Goal: Understand process/instructions: Learn how to perform a task or action

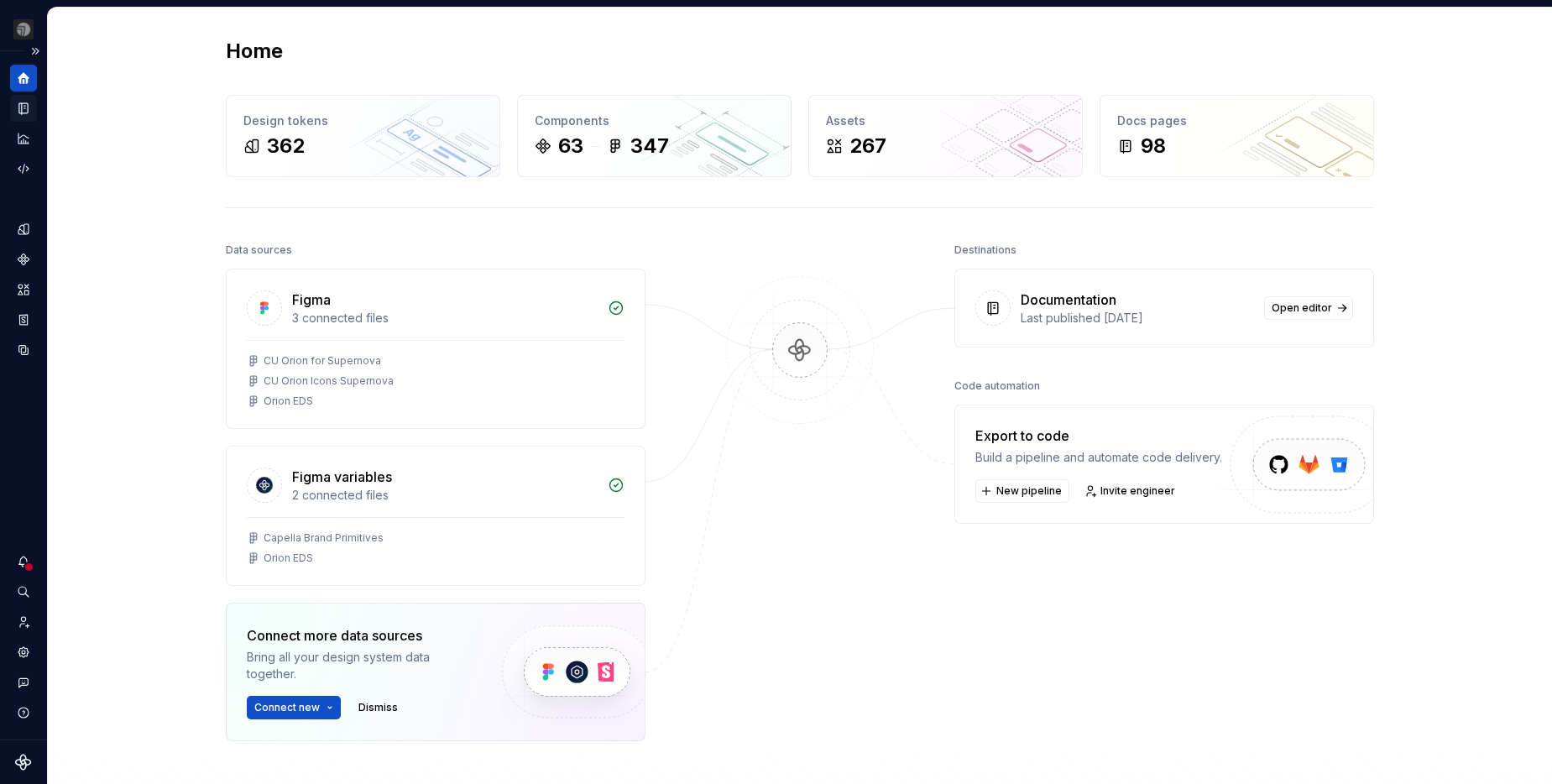
click at [18, 118] on div "Documentation" at bounding box center [23, 108] width 27 height 27
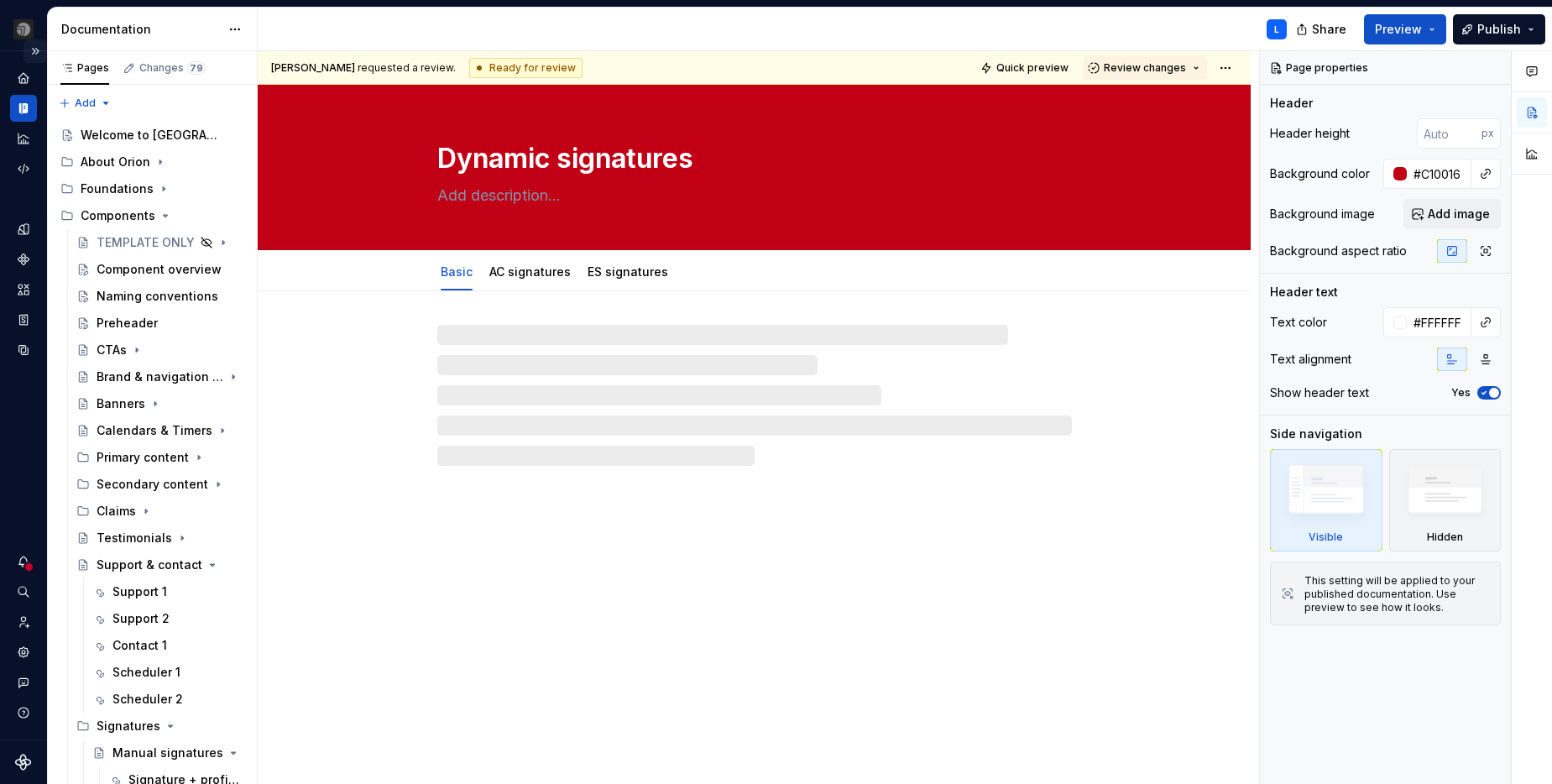
click at [35, 51] on button "Expand sidebar" at bounding box center [35, 50] width 23 height 23
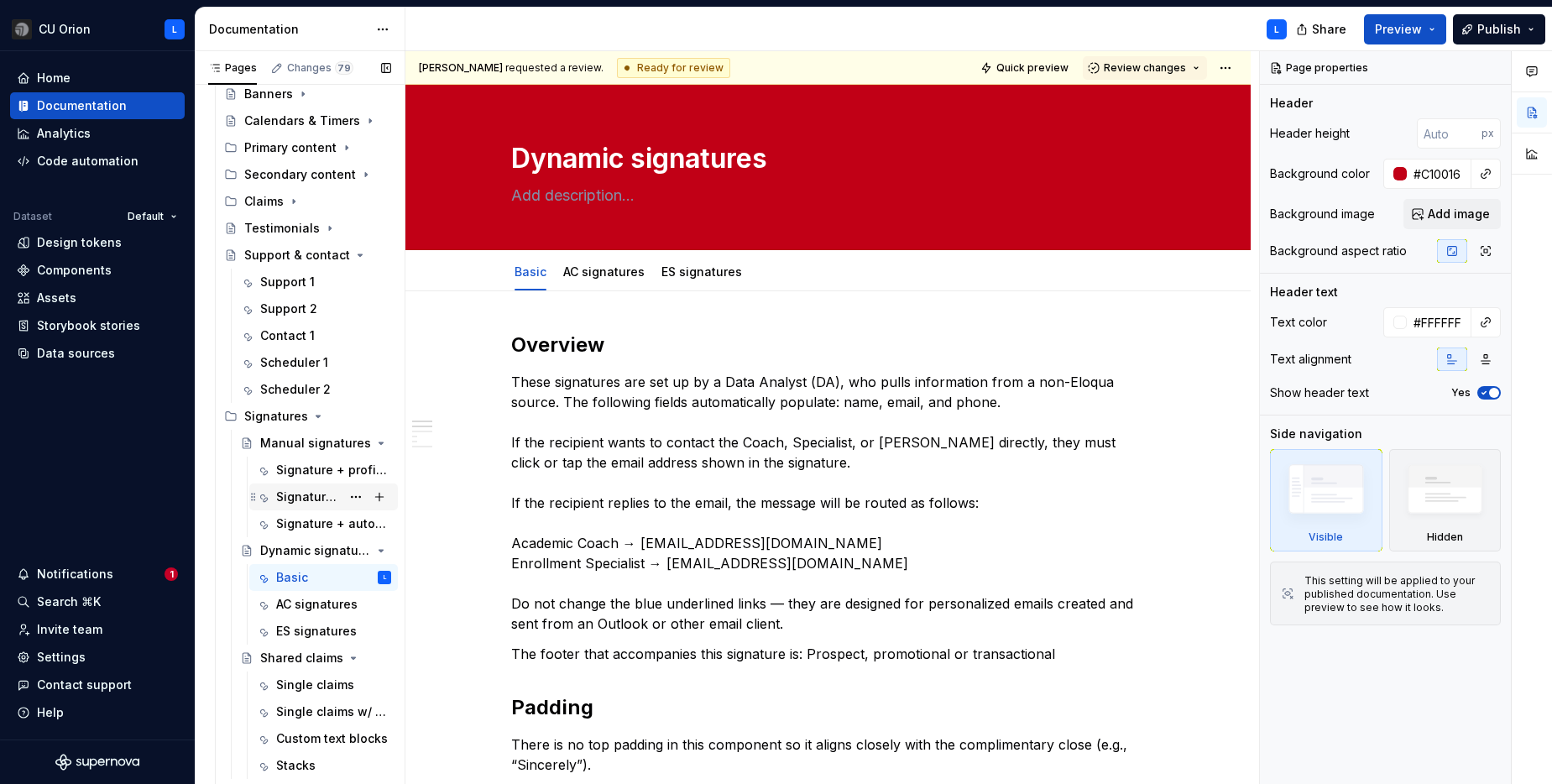
scroll to position [303, 0]
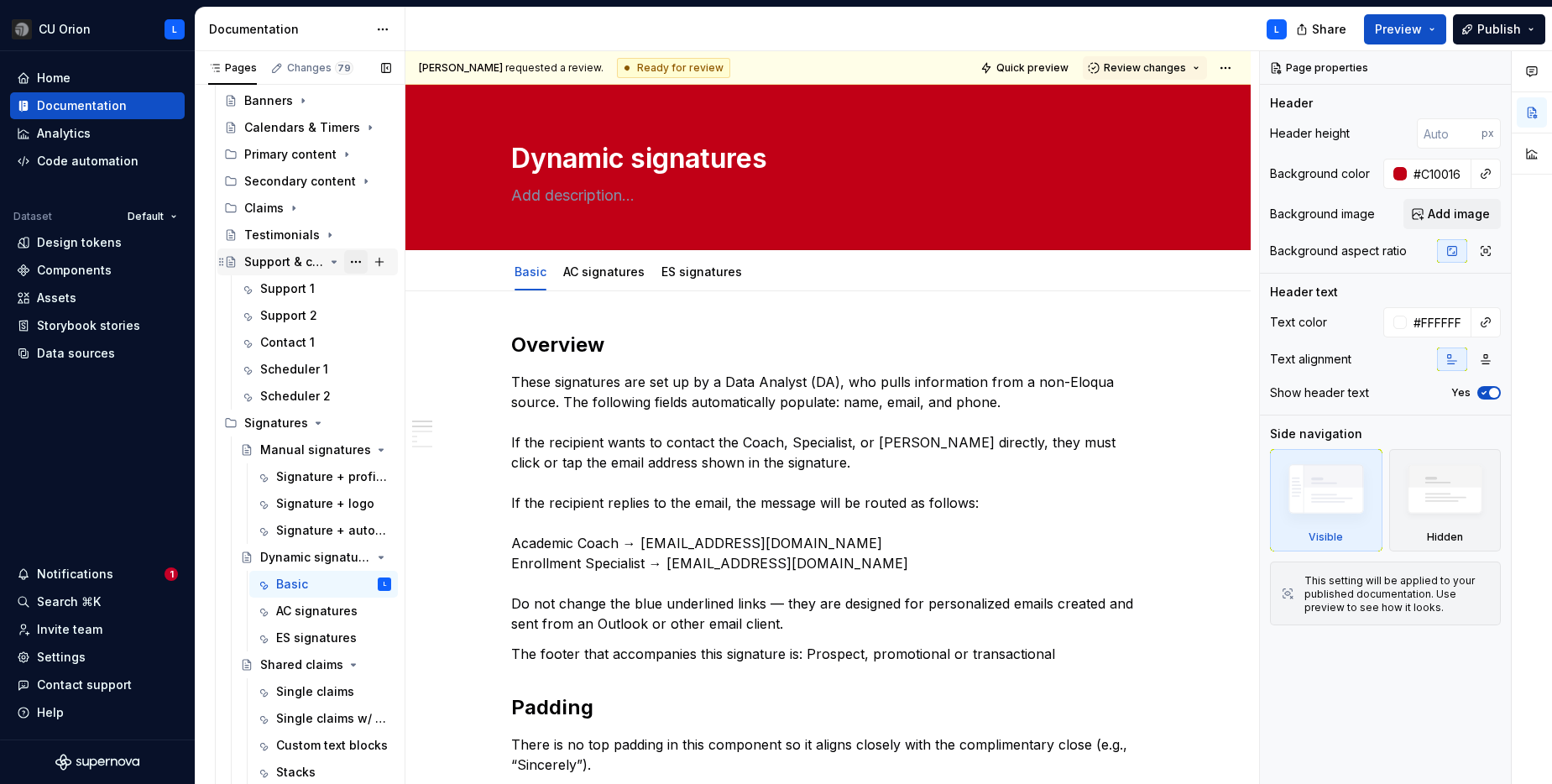
click at [354, 263] on button "Page tree" at bounding box center [356, 261] width 23 height 23
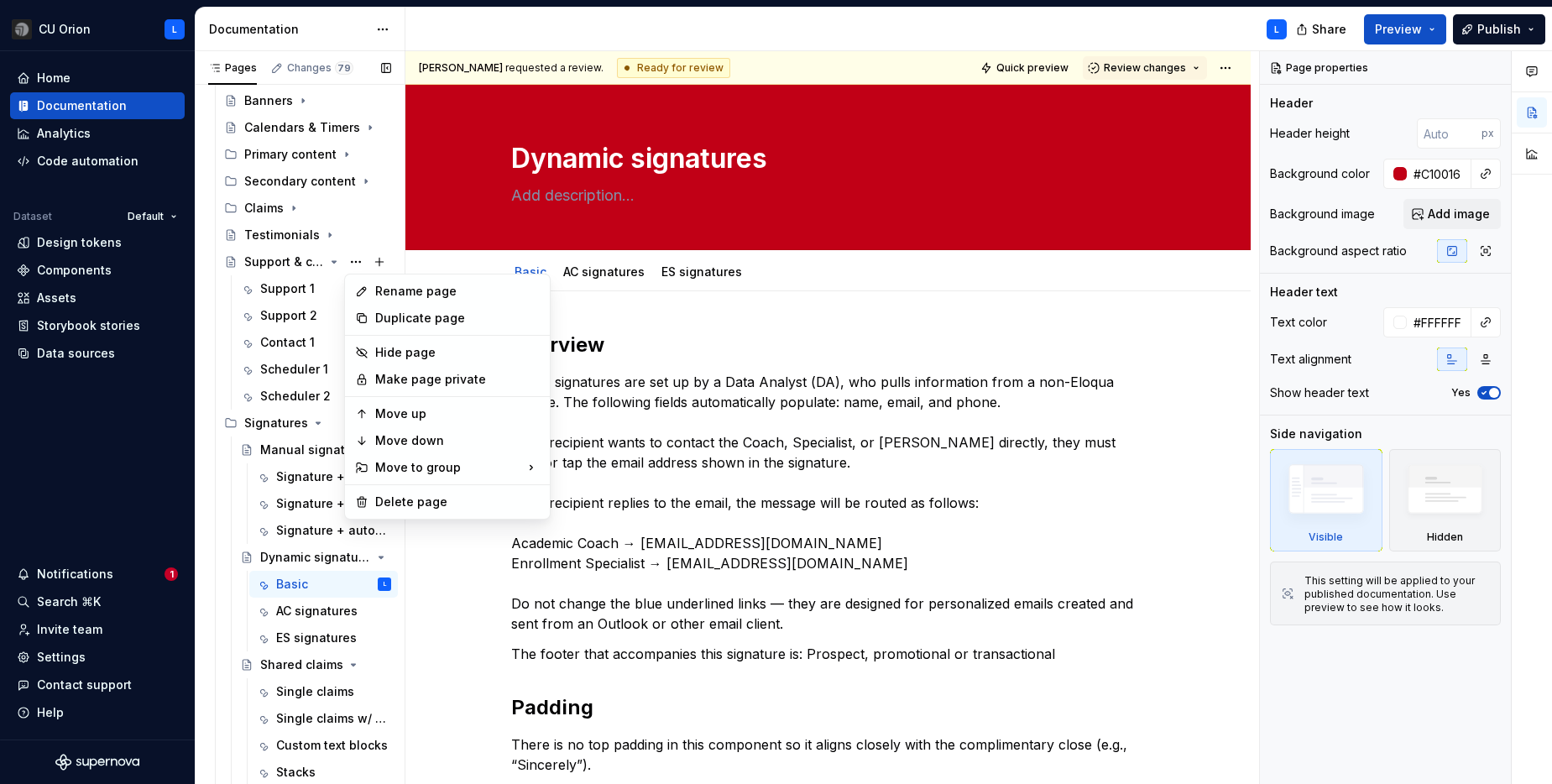
click at [347, 246] on div "Pages Changes 79 Add Accessibility guide for tree Page tree. Navigate the tree …" at bounding box center [300, 421] width 210 height 741
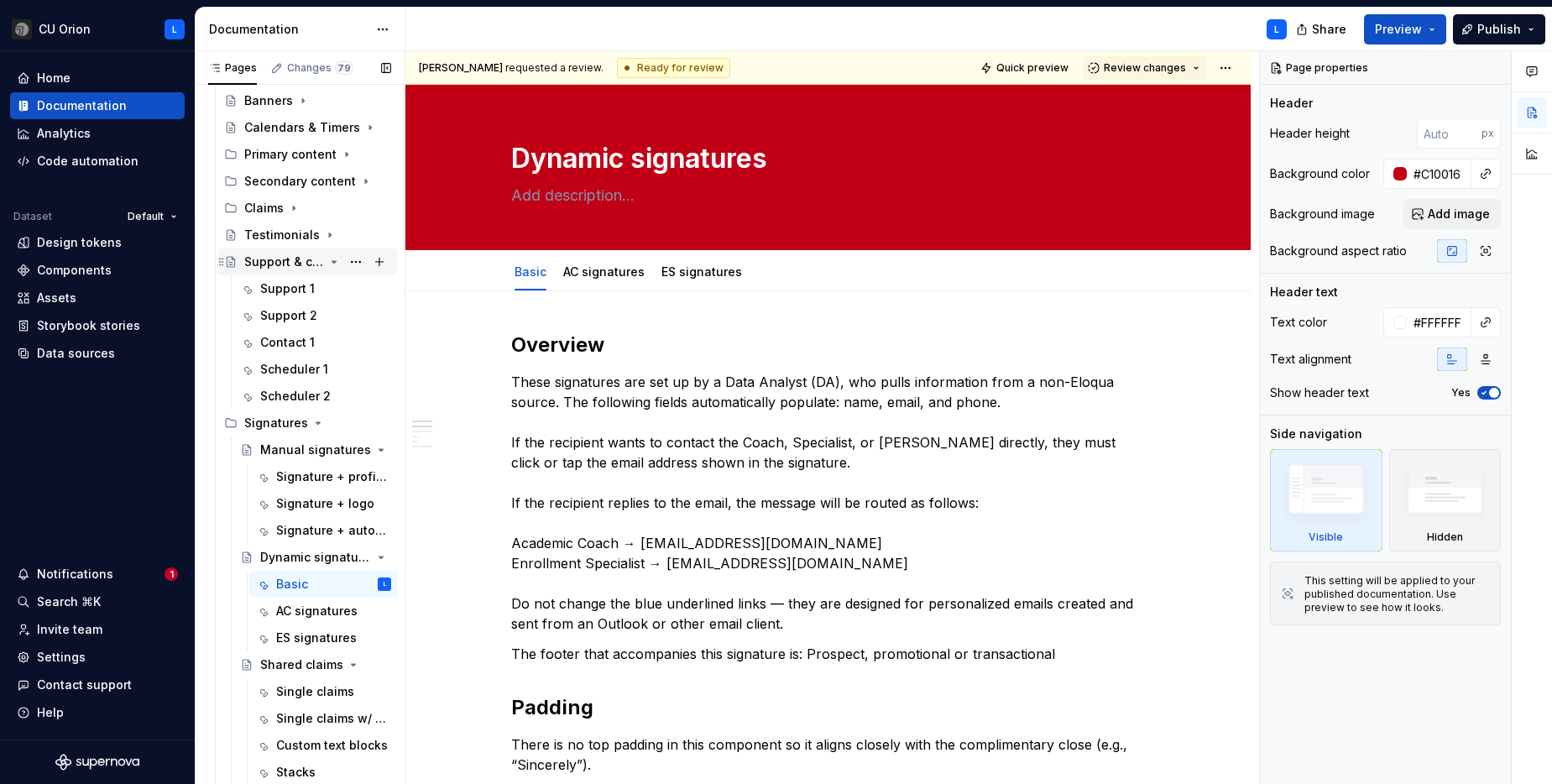
click at [332, 261] on icon "Page tree" at bounding box center [334, 262] width 4 height 2
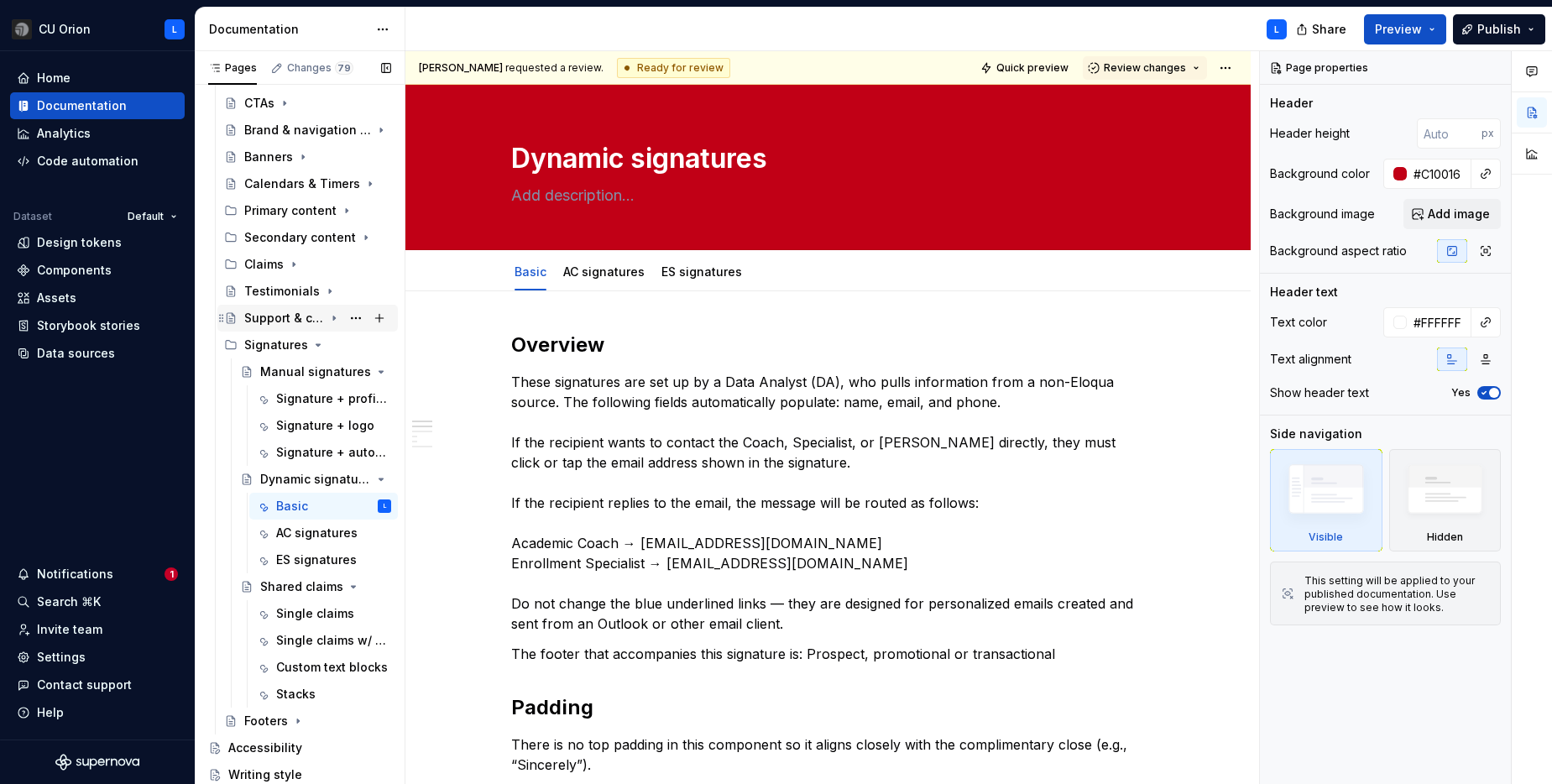
scroll to position [247, 0]
click at [317, 345] on icon "Page tree" at bounding box center [318, 344] width 13 height 13
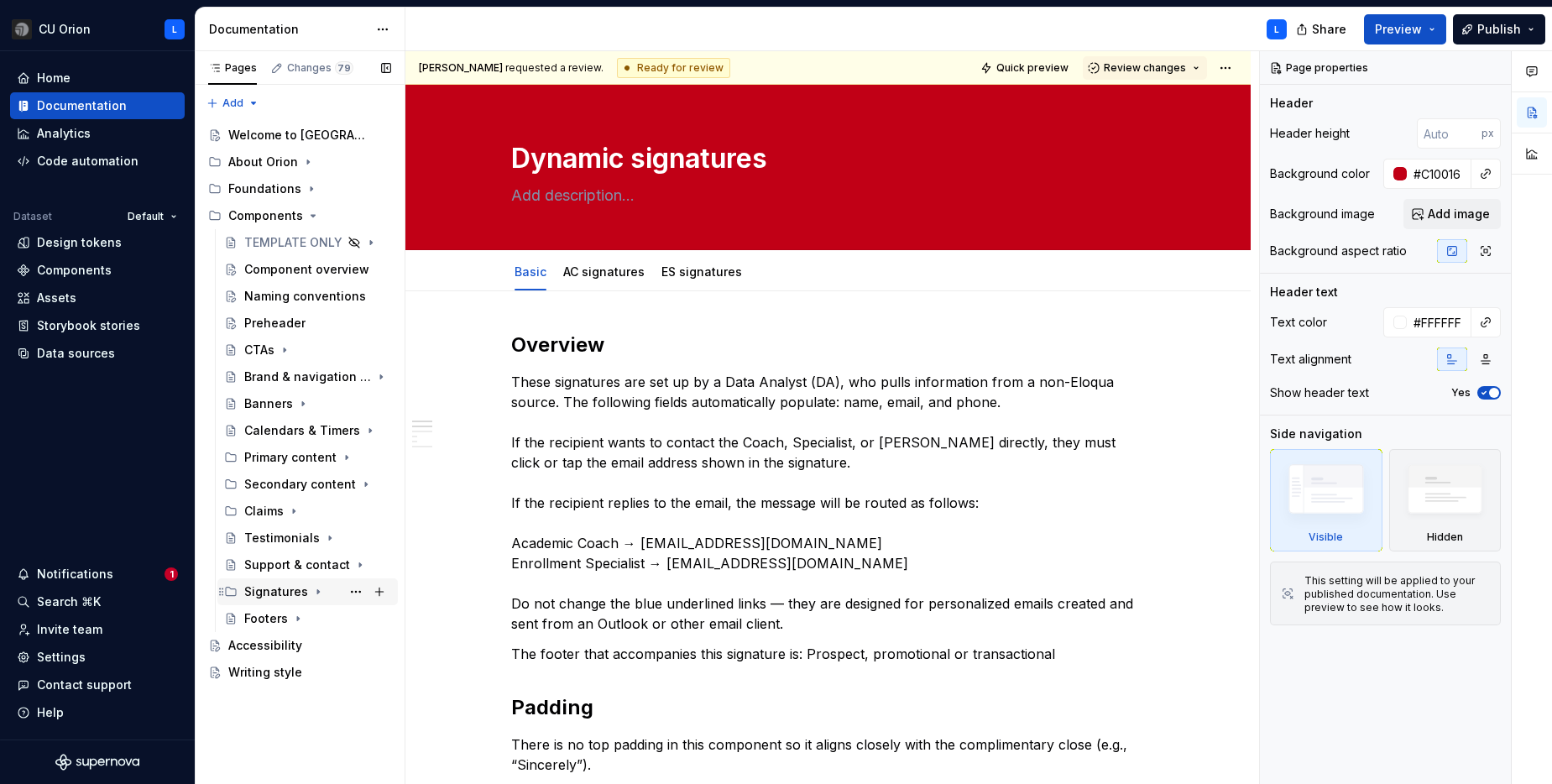
scroll to position [0, 0]
click at [300, 432] on div "Calendars & Timers" at bounding box center [285, 430] width 80 height 16
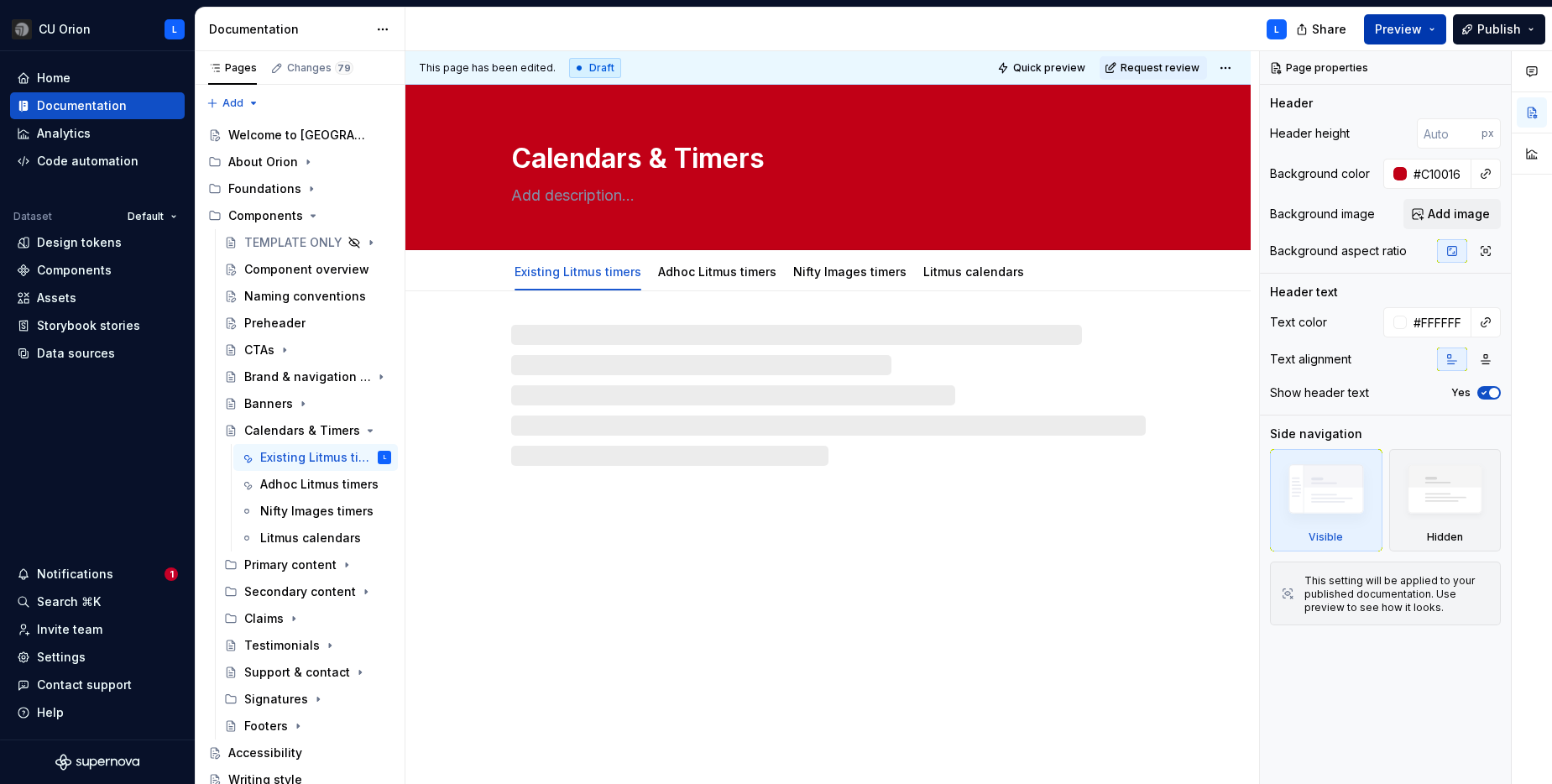
click at [1419, 21] on span "Preview" at bounding box center [1398, 29] width 47 height 16
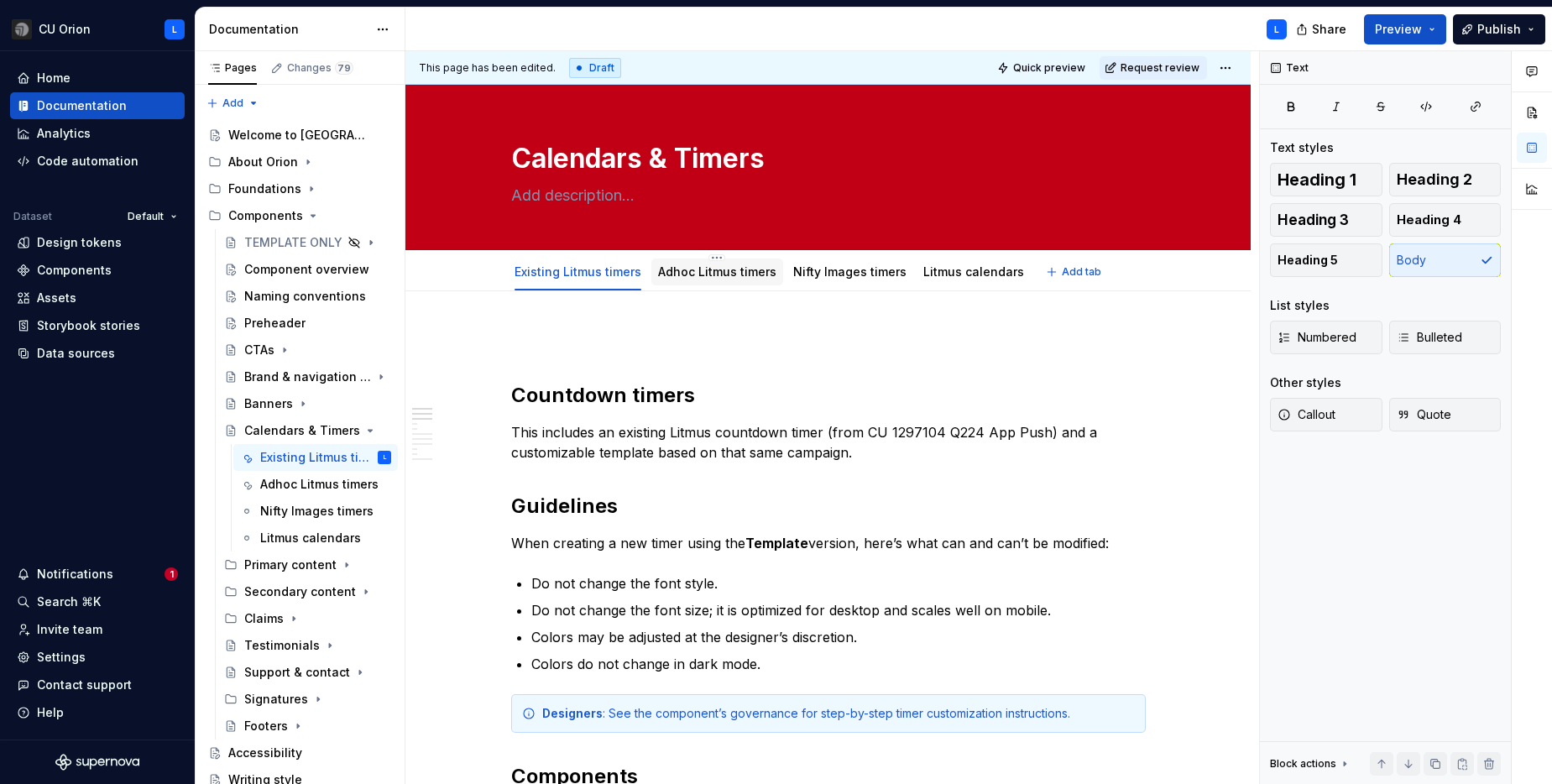
click at [743, 280] on div "Adhoc Litmus timers" at bounding box center [717, 271] width 118 height 20
click at [1398, 40] on button "Preview" at bounding box center [1405, 29] width 82 height 30
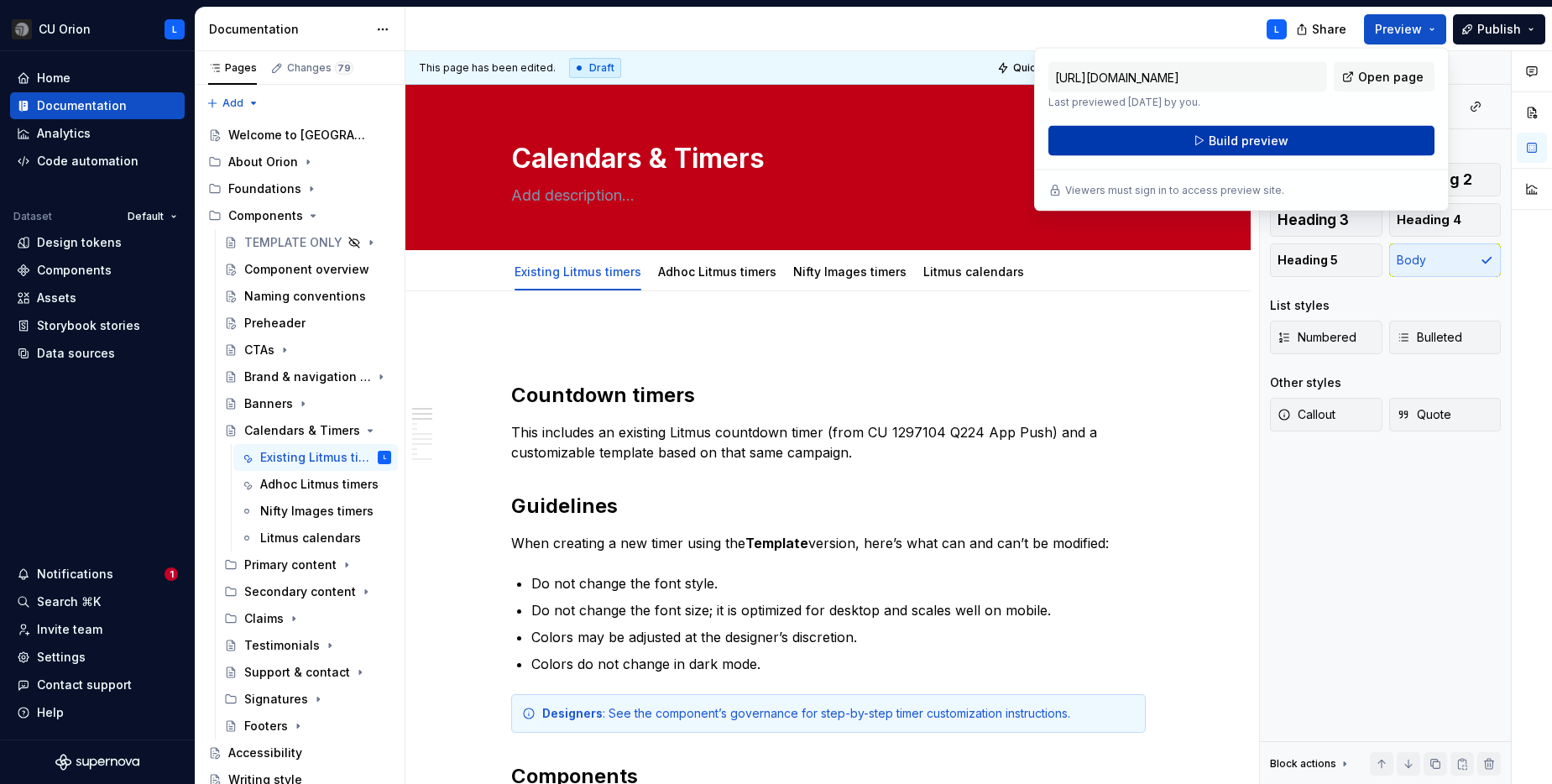
click at [1339, 144] on button "Build preview" at bounding box center [1241, 140] width 386 height 30
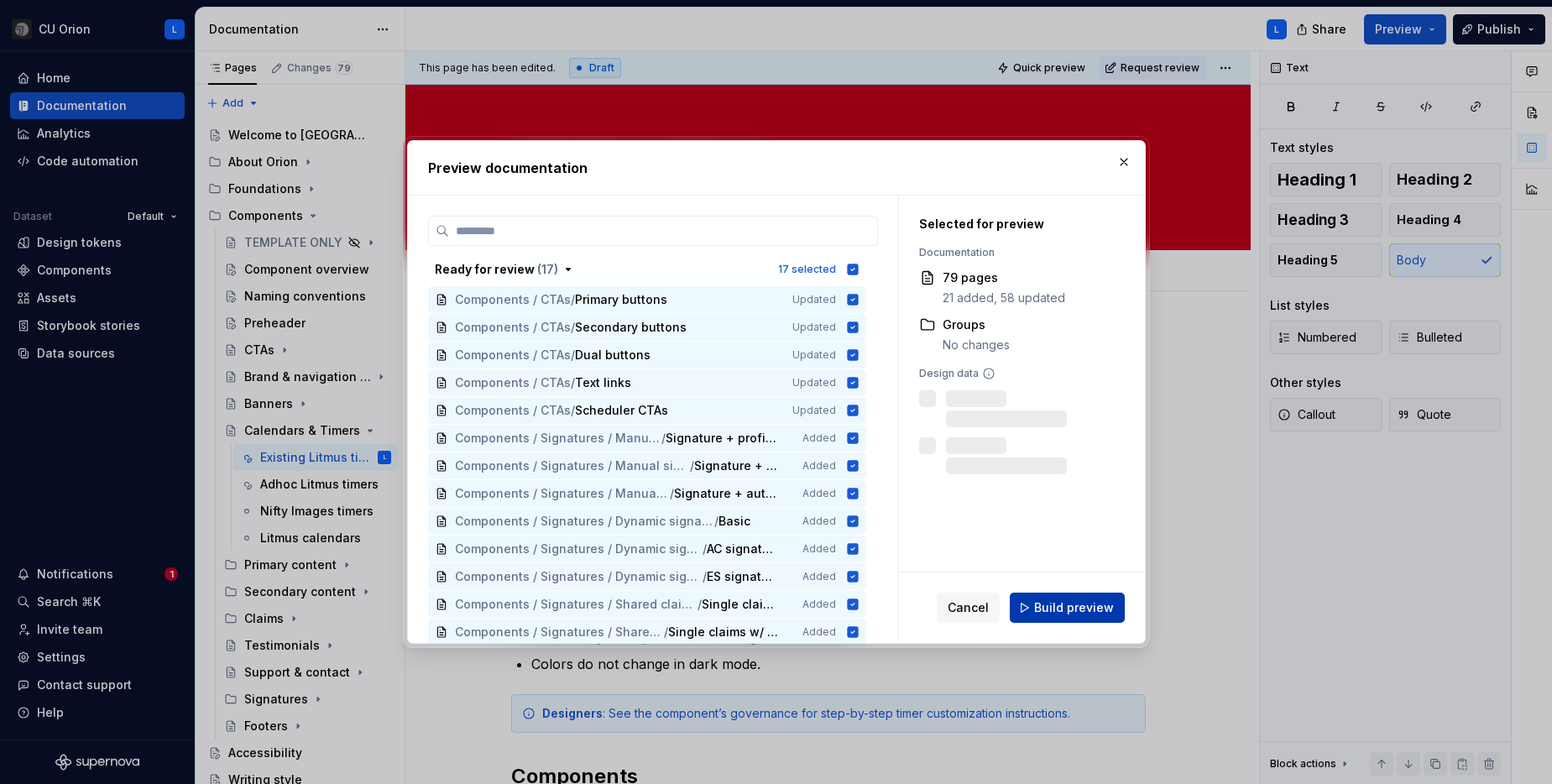
click at [1062, 608] on span "Build preview" at bounding box center [1074, 607] width 80 height 16
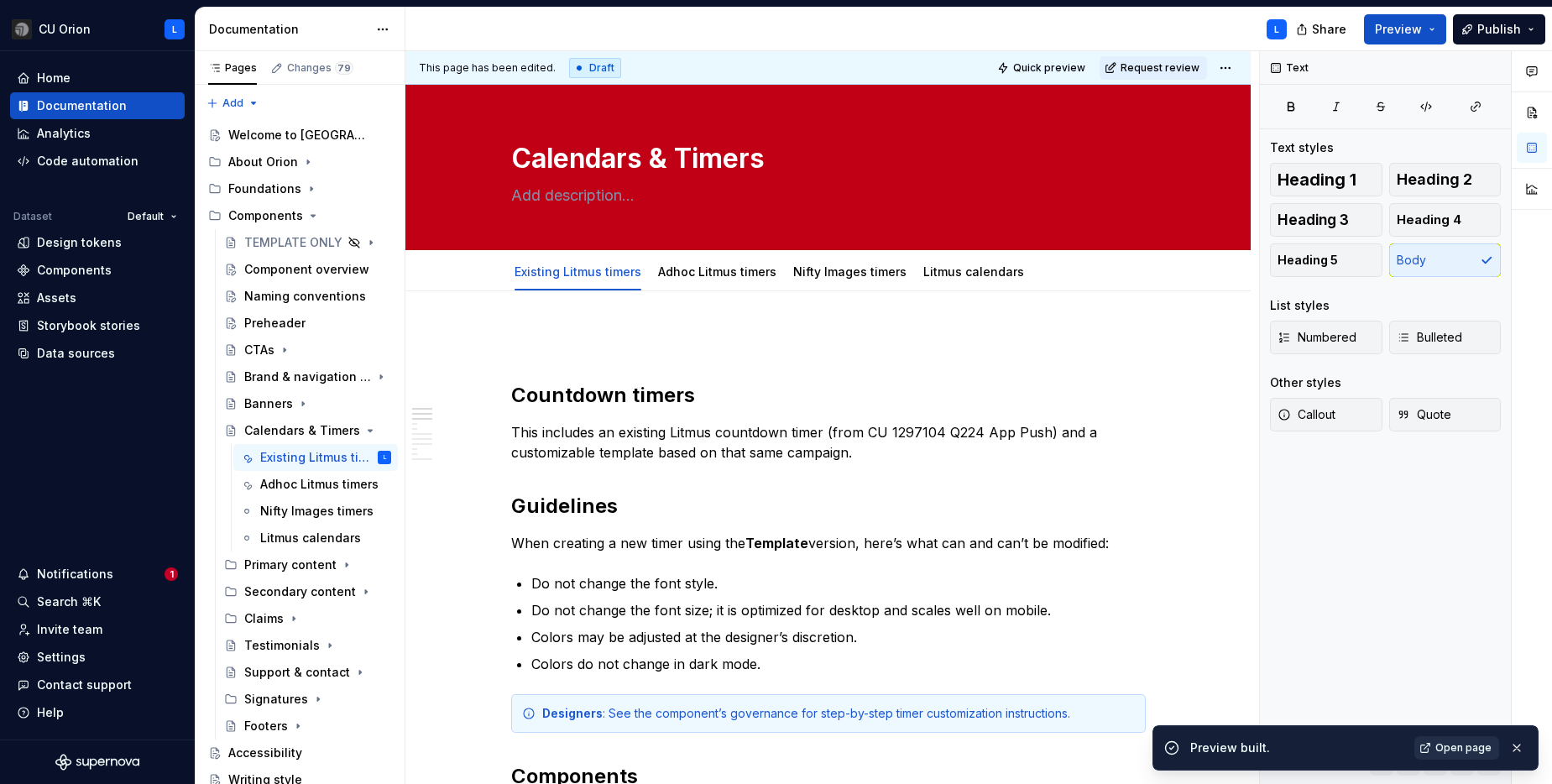
click at [1434, 742] on link "Open page" at bounding box center [1457, 748] width 85 height 23
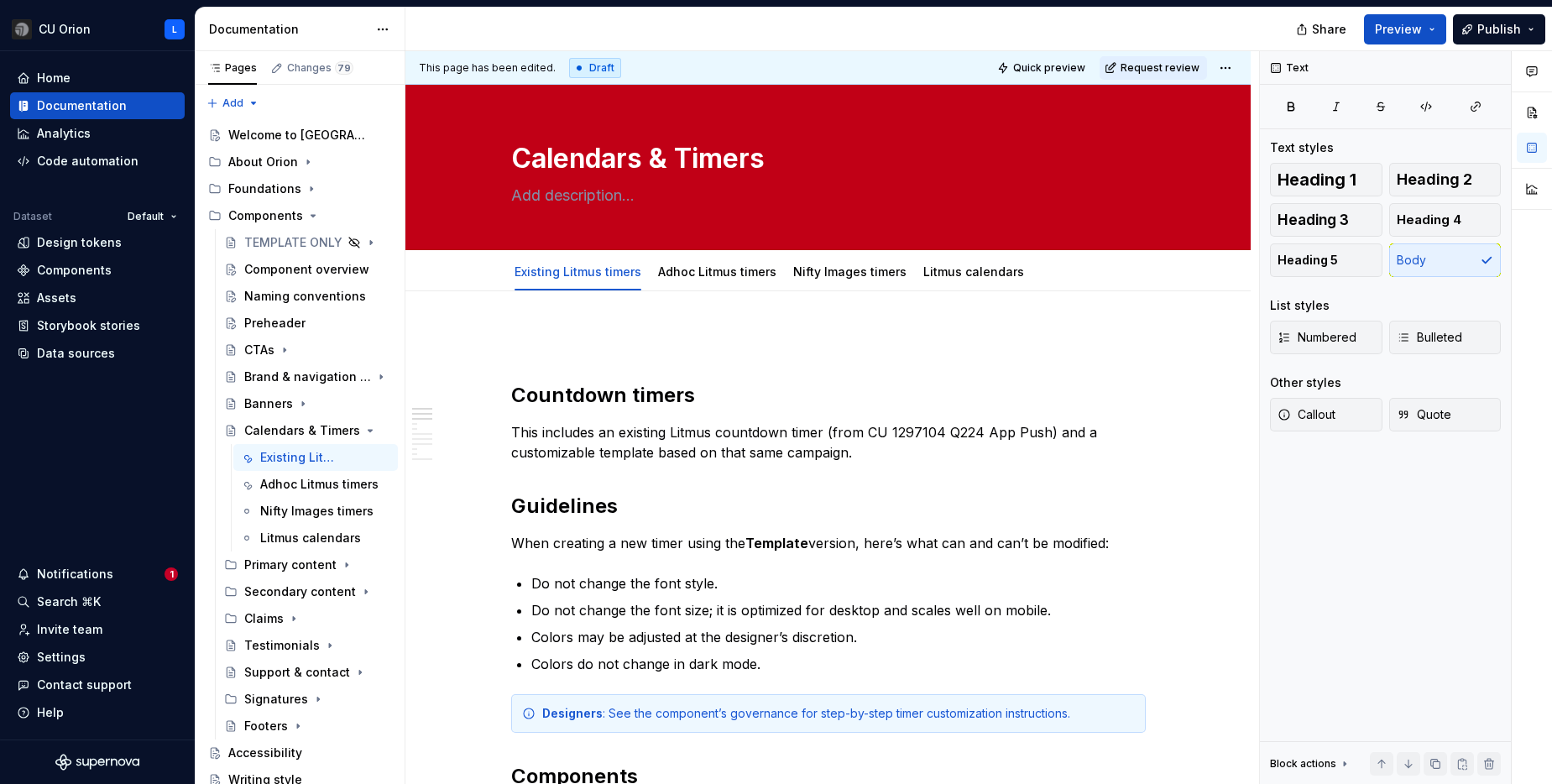
type textarea "*"
